Goal: Information Seeking & Learning: Learn about a topic

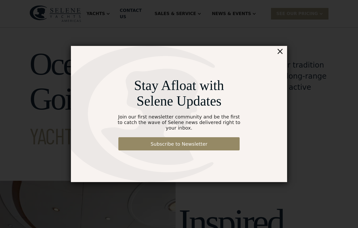
click at [281, 53] on div "×" at bounding box center [281, 51] width 8 height 11
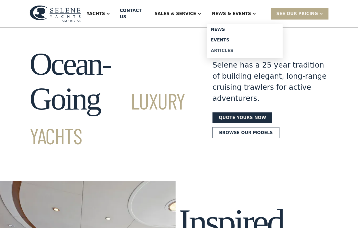
click at [238, 49] on div "Articles" at bounding box center [245, 51] width 68 height 4
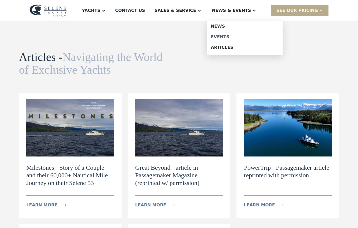
click at [238, 36] on div "Events" at bounding box center [245, 37] width 68 height 4
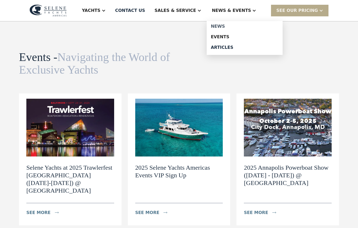
click at [241, 27] on div "News" at bounding box center [245, 26] width 68 height 4
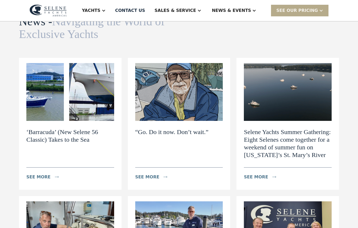
scroll to position [34, 0]
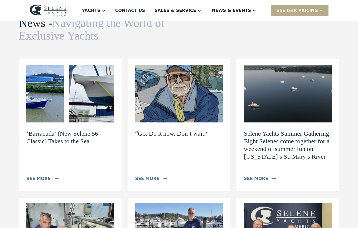
click at [179, 108] on img at bounding box center [179, 94] width 88 height 58
click at [75, 136] on h2 "‘Barracuda’ (New Selene 56 Classic) Takes to the Sea" at bounding box center [70, 137] width 88 height 15
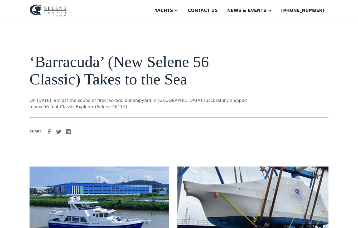
click at [57, 14] on img at bounding box center [48, 10] width 37 height 12
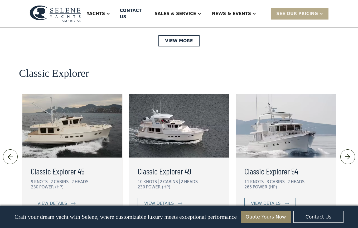
scroll to position [1141, 0]
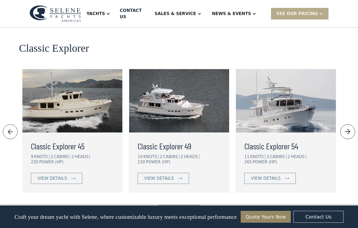
click at [346, 128] on img at bounding box center [348, 132] width 9 height 8
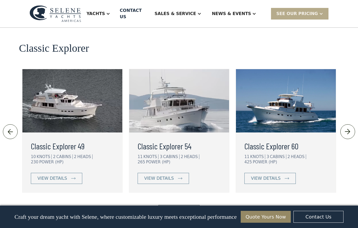
click at [346, 128] on img at bounding box center [348, 132] width 9 height 8
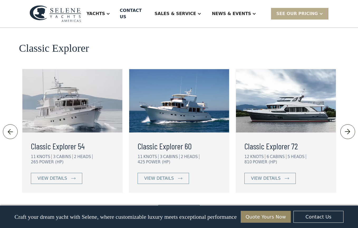
click at [347, 128] on img at bounding box center [348, 132] width 9 height 8
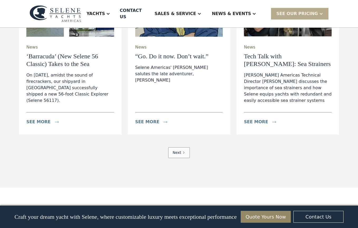
scroll to position [1646, 0]
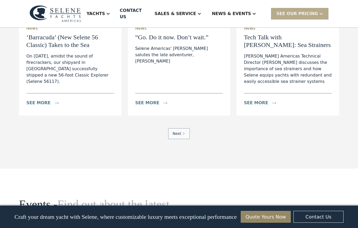
click at [181, 128] on link "Next" at bounding box center [179, 133] width 22 height 11
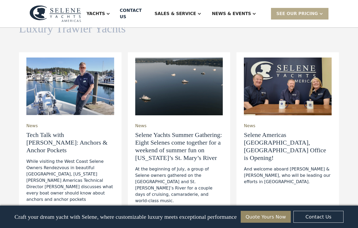
scroll to position [1552, 0]
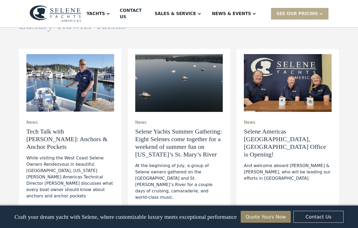
click at [261, 66] on img at bounding box center [288, 83] width 88 height 58
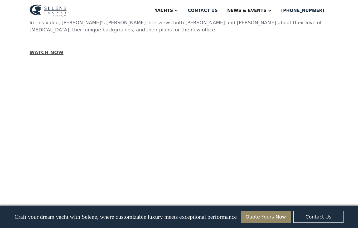
scroll to position [442, 0]
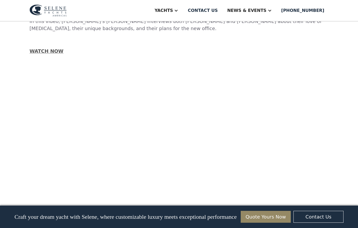
click at [50, 7] on img at bounding box center [48, 10] width 37 height 12
